Goal: Navigation & Orientation: Understand site structure

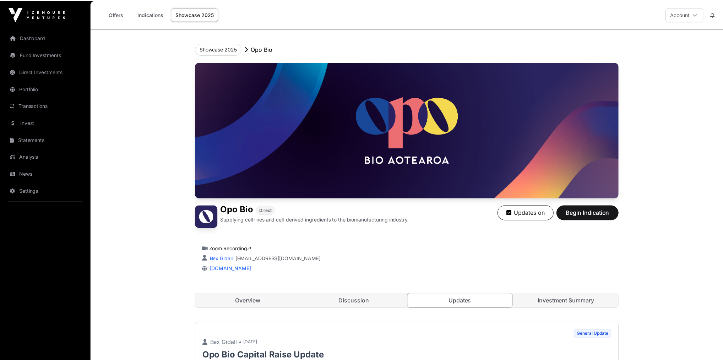
scroll to position [244, 0]
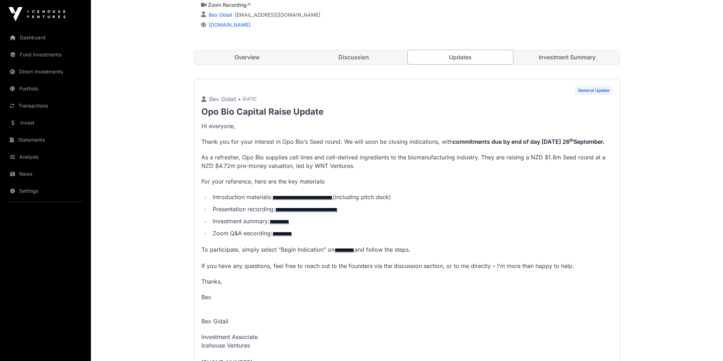
click at [41, 39] on link "Dashboard" at bounding box center [46, 38] width 80 height 16
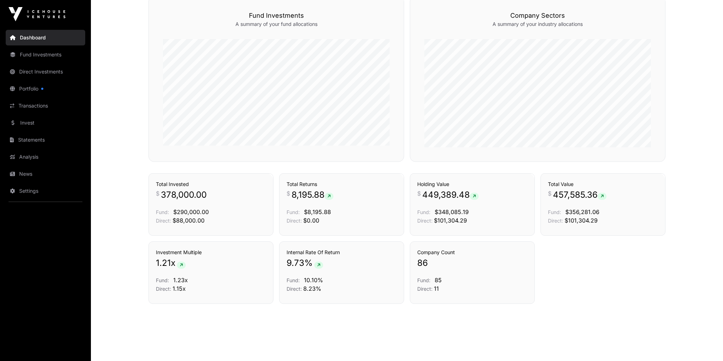
scroll to position [430, 0]
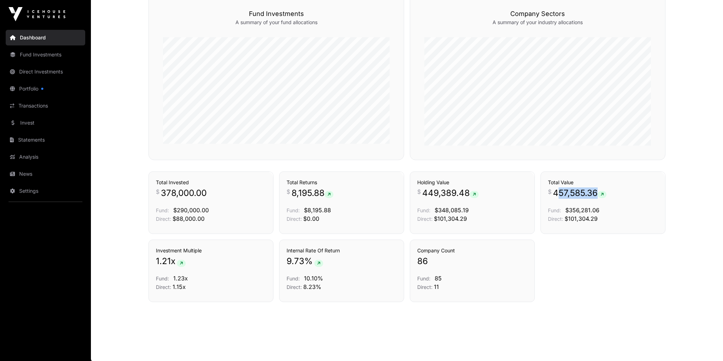
drag, startPoint x: 622, startPoint y: 186, endPoint x: 631, endPoint y: 186, distance: 8.5
click at [630, 186] on div "Holdings Total Value $ 457,585.36 Fund: $356,281.06 Direct: $101,304.29" at bounding box center [602, 203] width 125 height 62
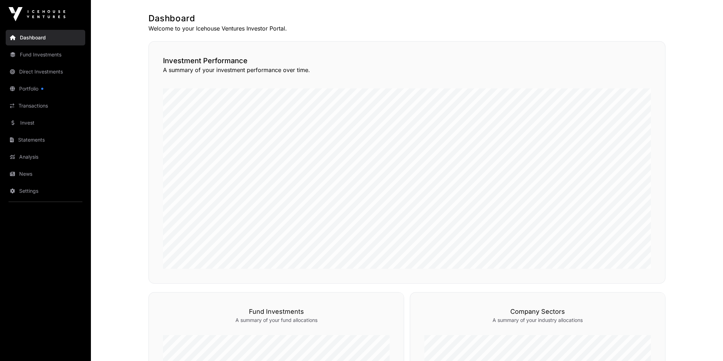
scroll to position [0, 0]
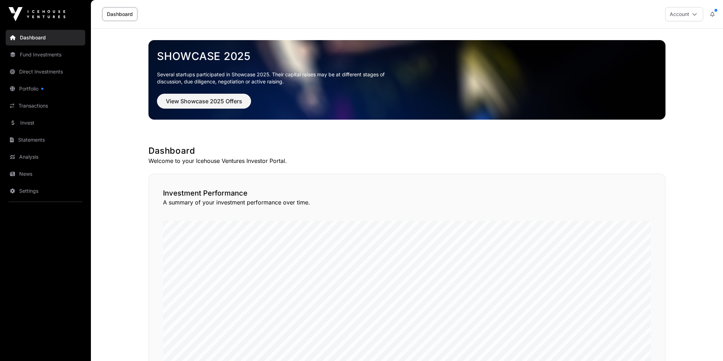
click at [36, 89] on link "Portfolio" at bounding box center [46, 89] width 80 height 16
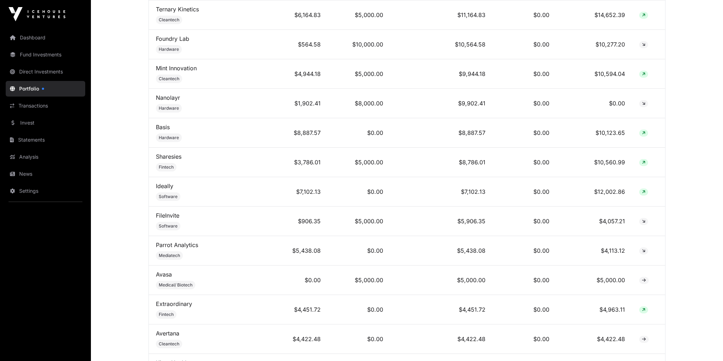
scroll to position [625, 0]
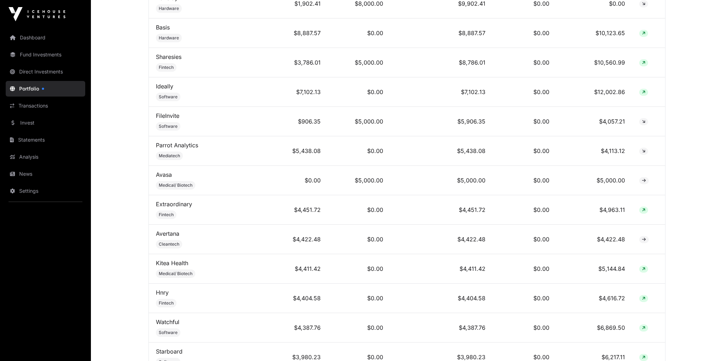
click at [39, 108] on link "Transactions" at bounding box center [46, 106] width 80 height 16
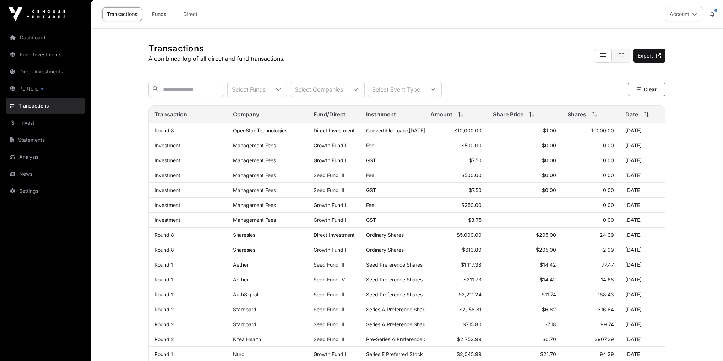
click at [33, 127] on link "Invest" at bounding box center [46, 123] width 80 height 16
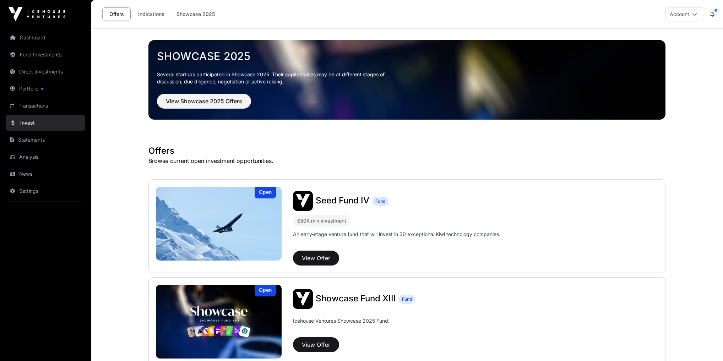
click at [29, 128] on link "Invest" at bounding box center [46, 123] width 80 height 16
click at [33, 179] on link "News" at bounding box center [46, 174] width 80 height 16
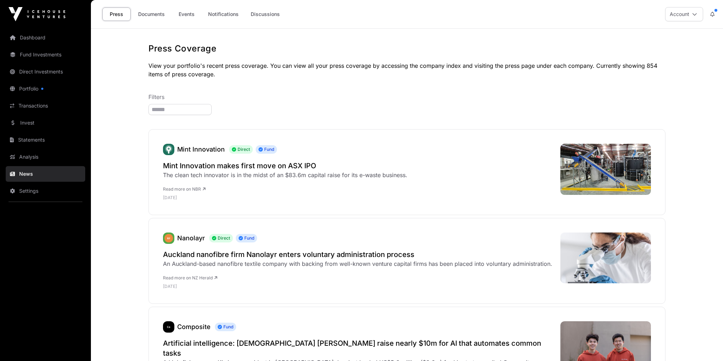
click at [191, 8] on link "Events" at bounding box center [186, 13] width 28 height 13
